Goal: Information Seeking & Learning: Learn about a topic

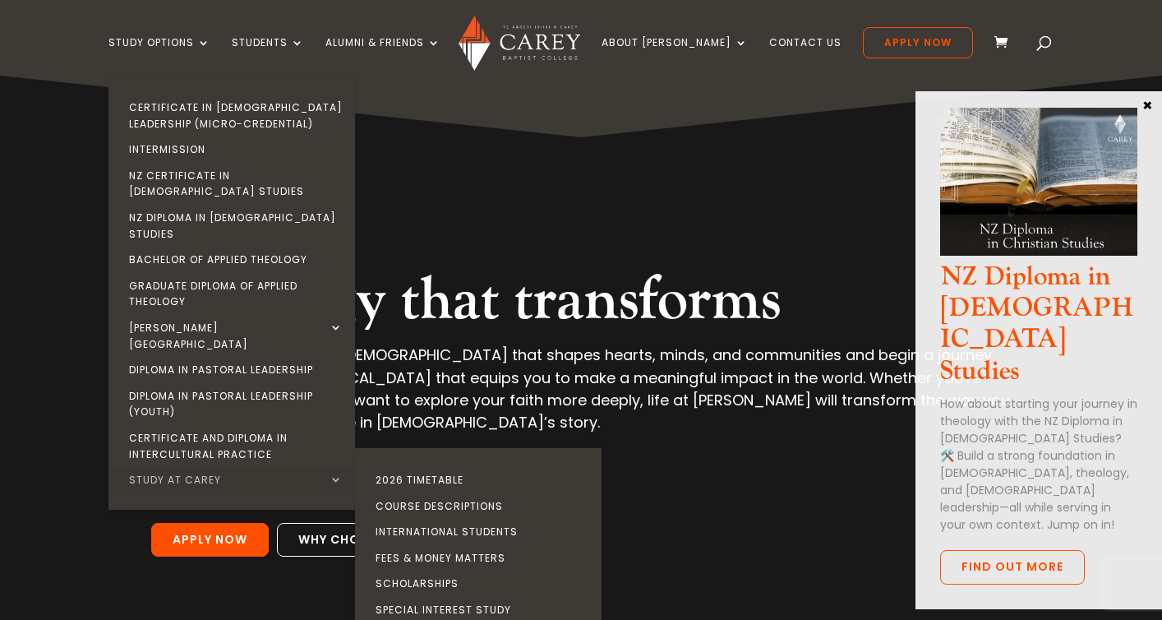
click at [182, 467] on link "Study at Carey" at bounding box center [236, 480] width 247 height 26
click at [492, 467] on link "2026 Timetable" at bounding box center [482, 480] width 247 height 26
click at [437, 467] on link "2026 Timetable" at bounding box center [482, 480] width 247 height 26
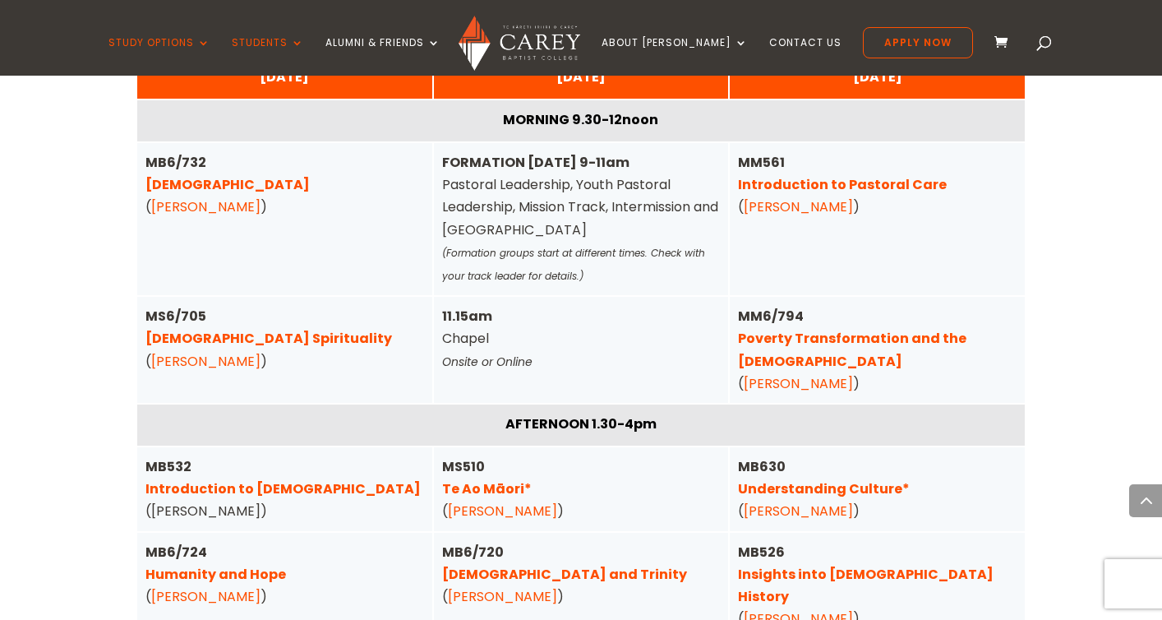
scroll to position [4220, 0]
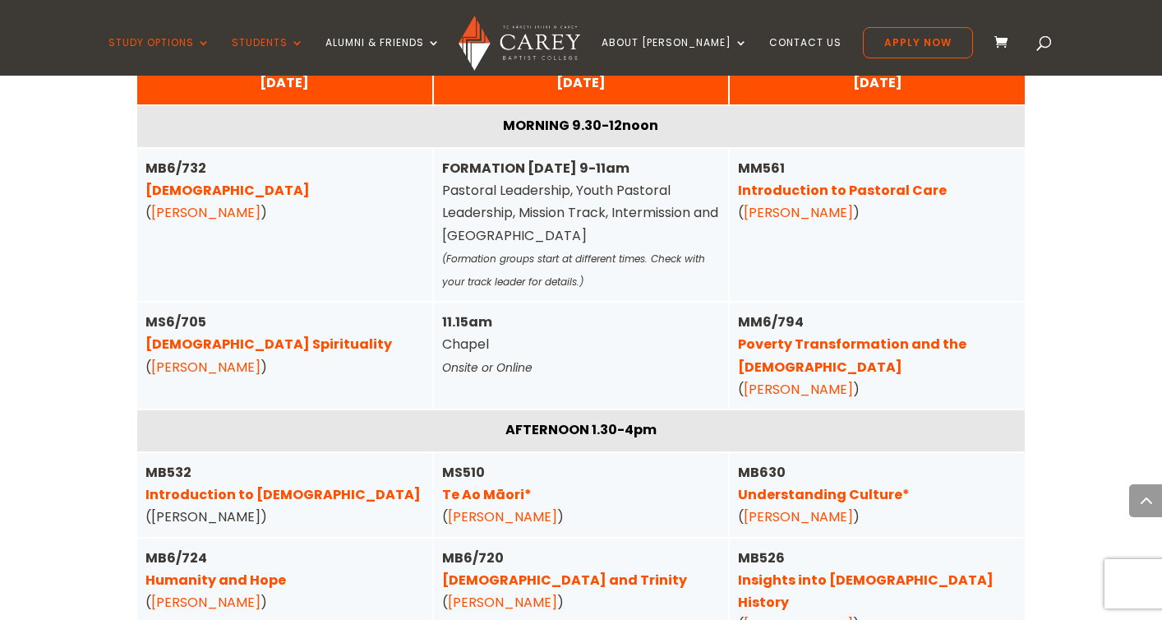
click at [841, 485] on link "Understanding Culture*" at bounding box center [824, 494] width 172 height 19
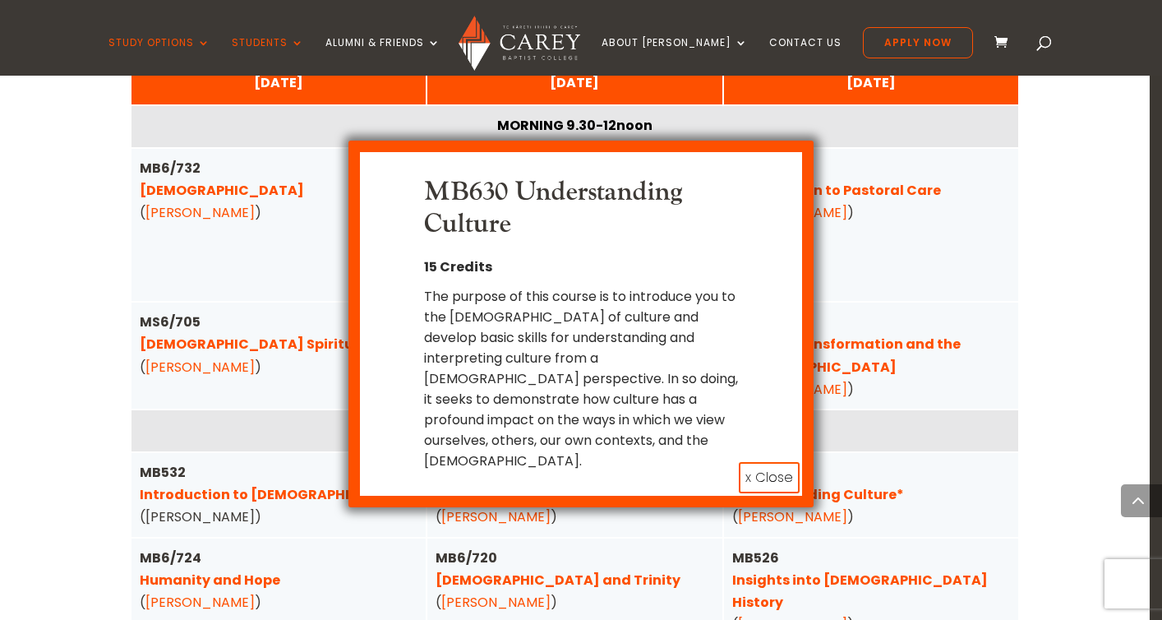
click at [768, 462] on button "x Close" at bounding box center [769, 477] width 61 height 31
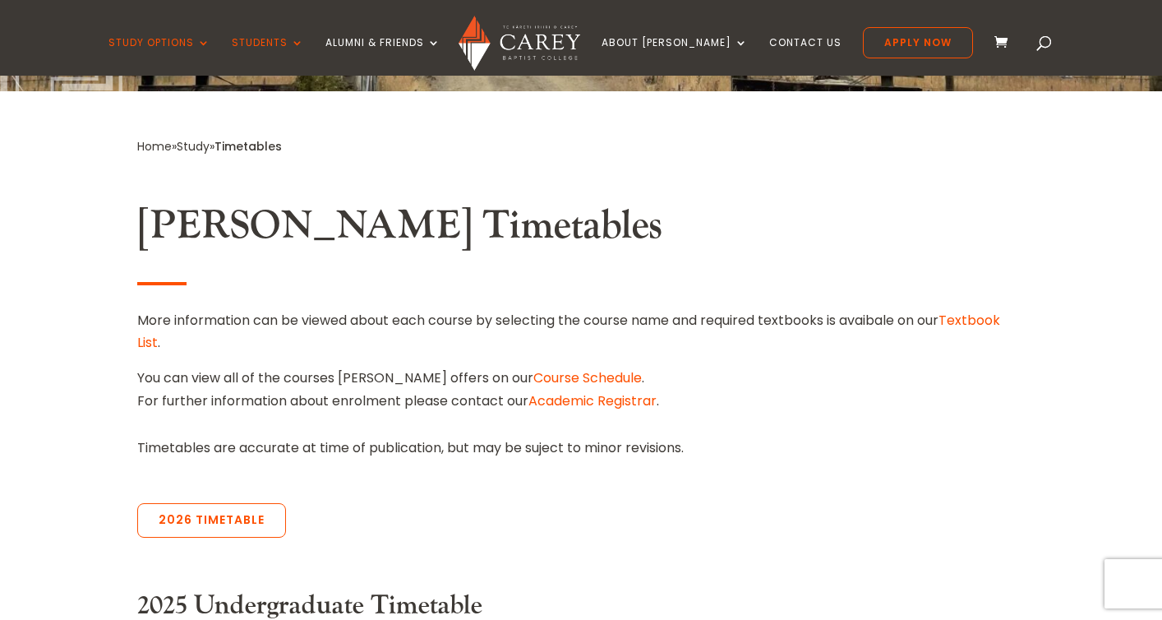
scroll to position [349, 0]
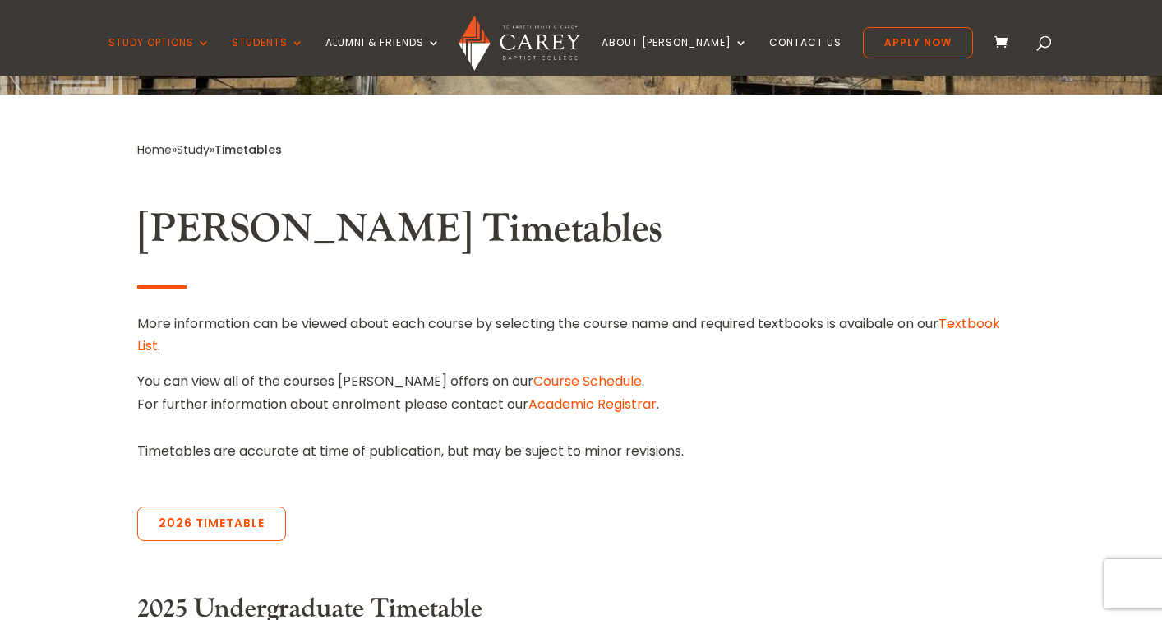
click at [540, 381] on link "Course Schedule" at bounding box center [588, 381] width 109 height 19
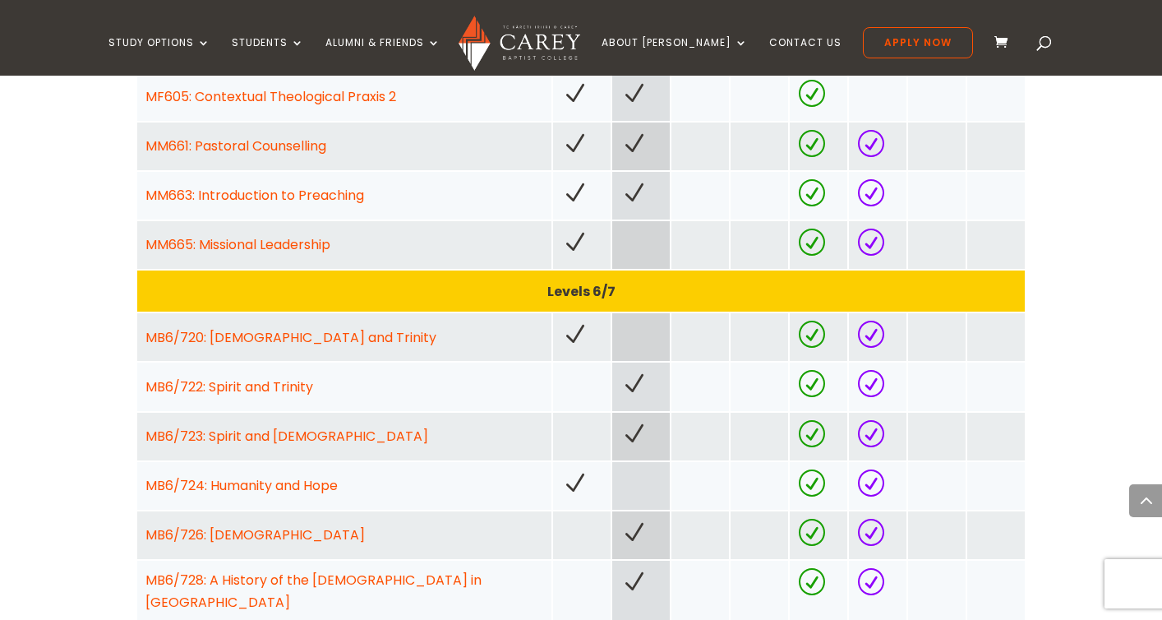
scroll to position [1748, 0]
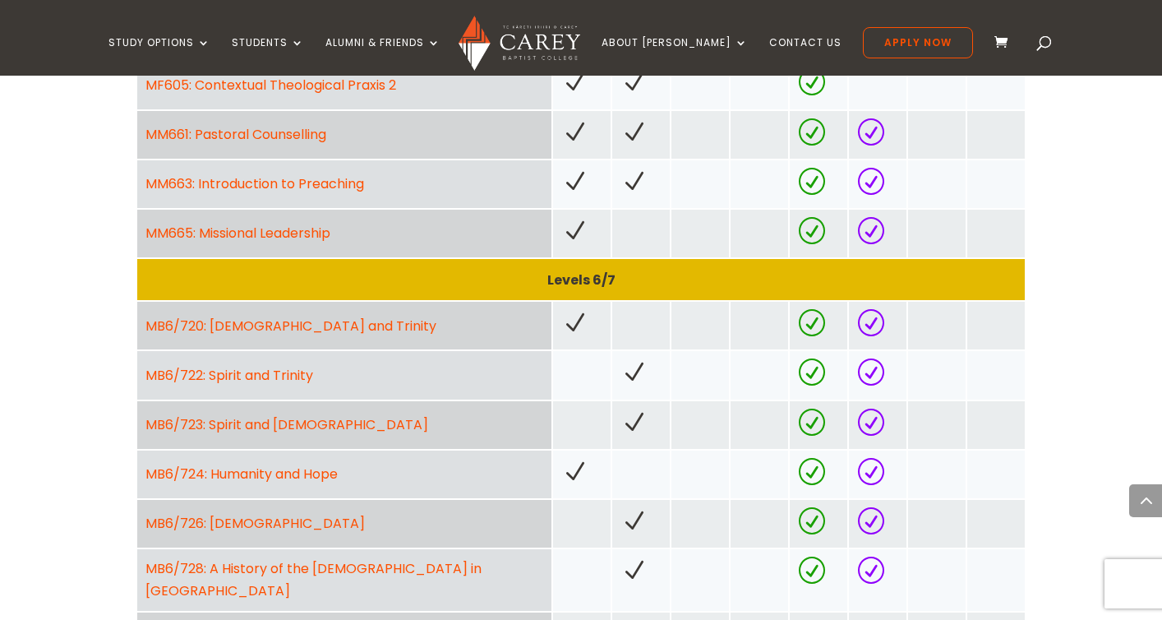
click at [285, 322] on link "MB6/720: Christ and Trinity" at bounding box center [291, 325] width 291 height 19
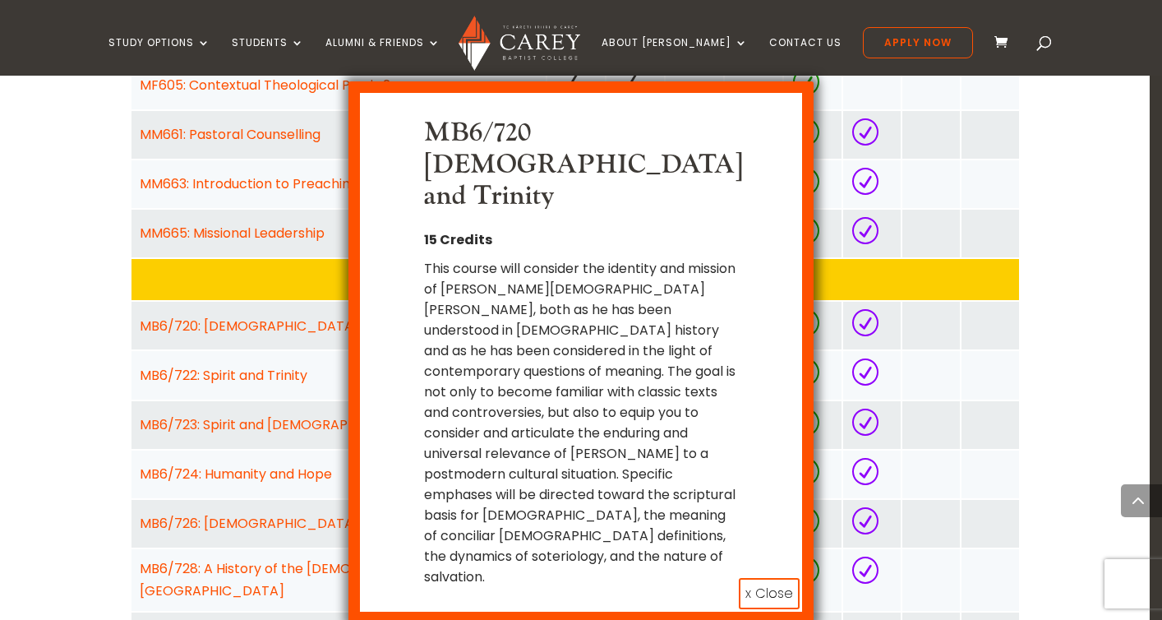
click at [761, 578] on button "x Close" at bounding box center [769, 593] width 61 height 31
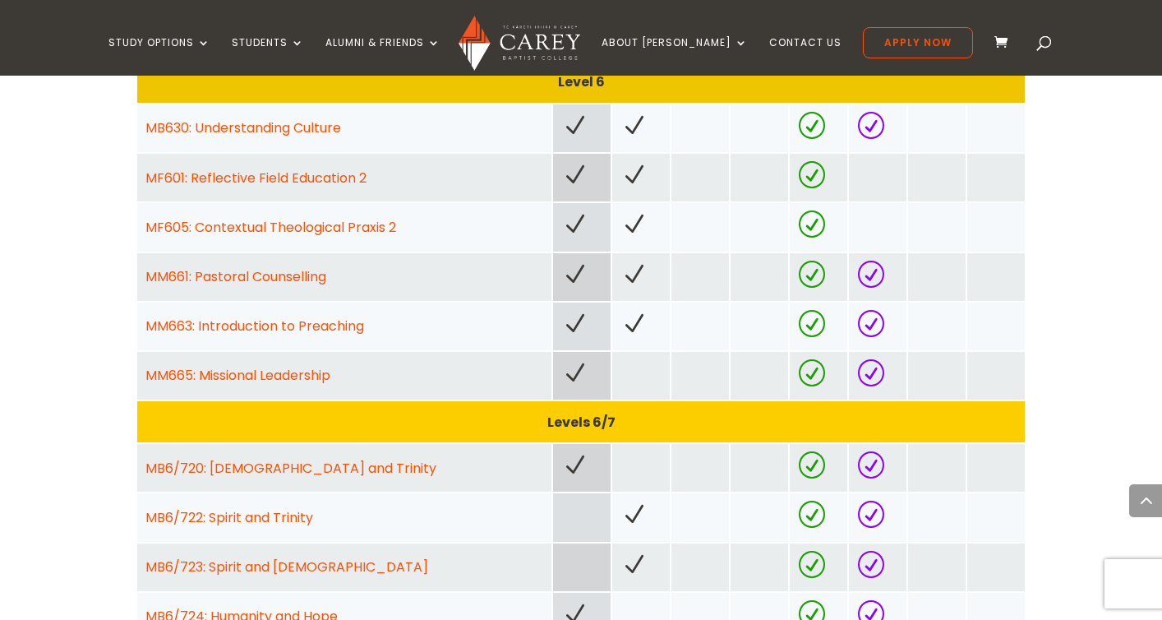
scroll to position [1530, 0]
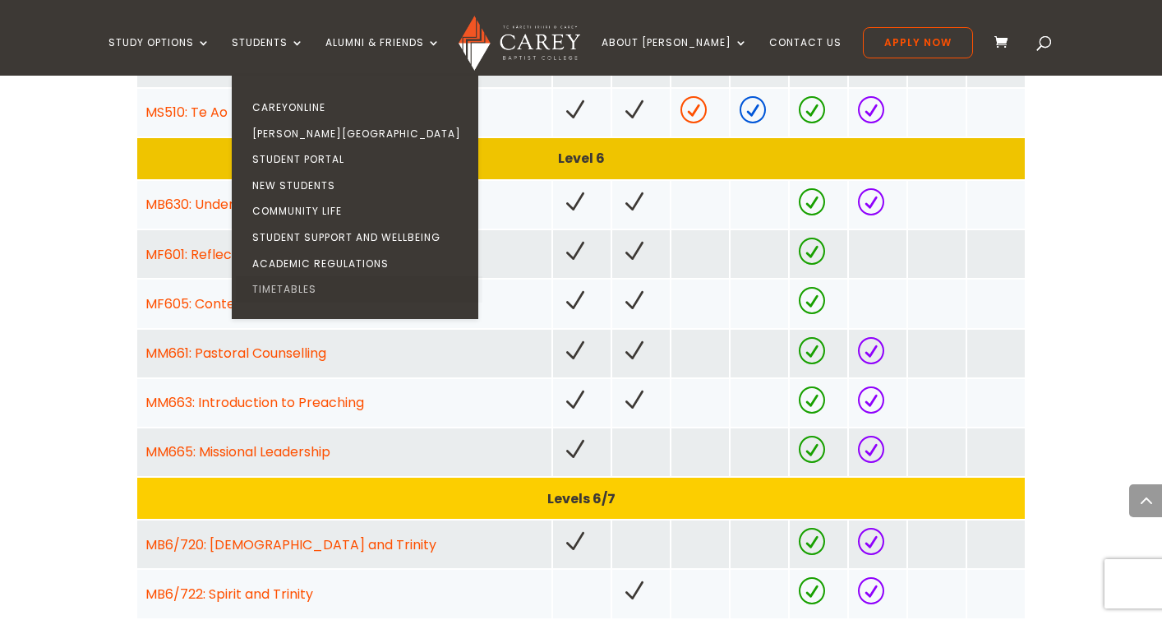
click at [335, 296] on link "Timetables" at bounding box center [359, 289] width 247 height 26
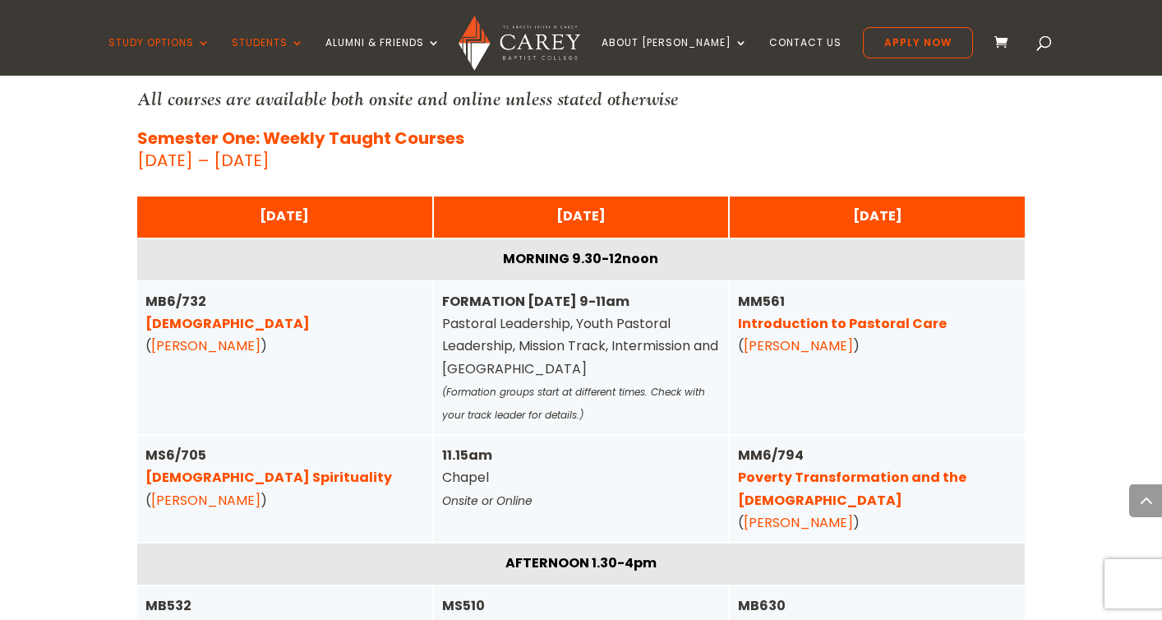
scroll to position [4090, 0]
